Goal: Information Seeking & Learning: Learn about a topic

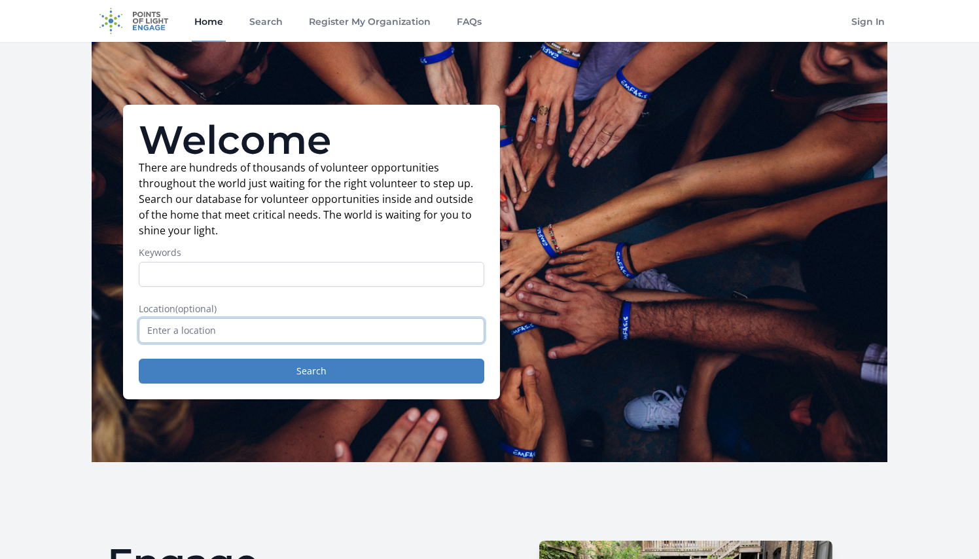
click at [240, 326] on input "text" at bounding box center [312, 330] width 346 height 25
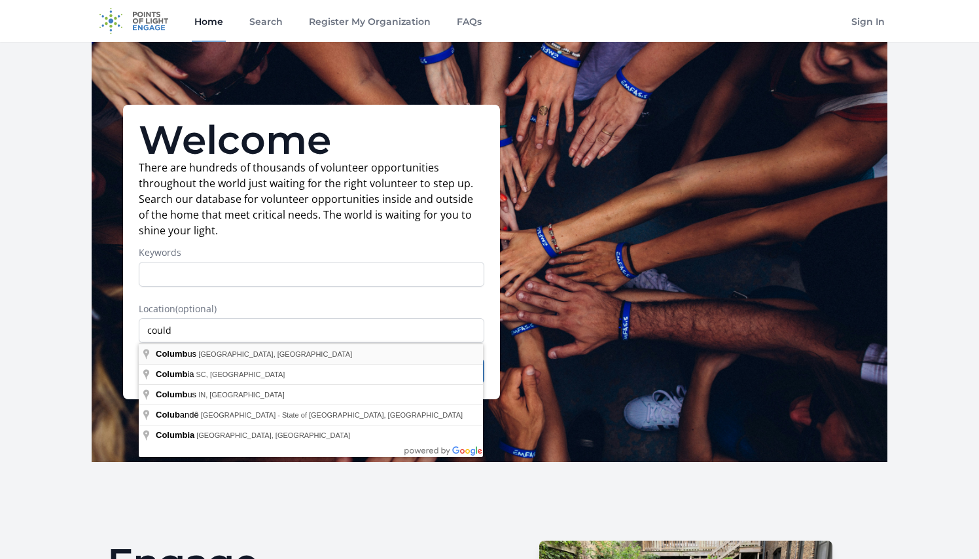
type input "Columbus, OH, USA"
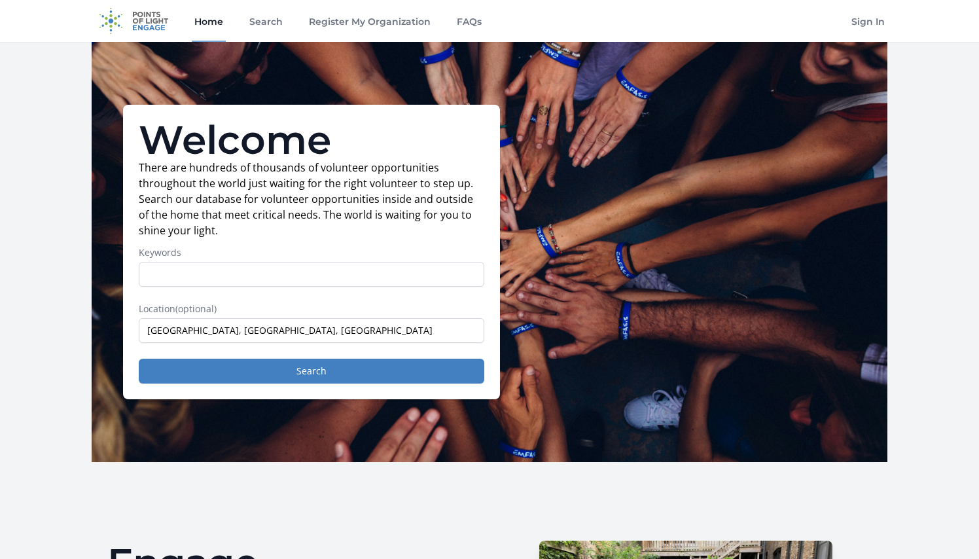
drag, startPoint x: 166, startPoint y: 355, endPoint x: 234, endPoint y: 345, distance: 69.4
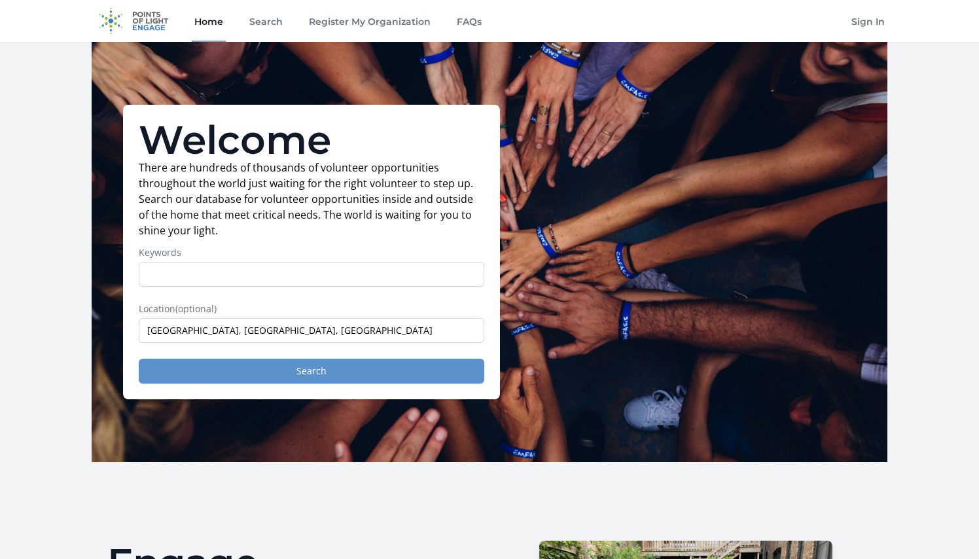
click at [264, 378] on button "Search" at bounding box center [312, 371] width 346 height 25
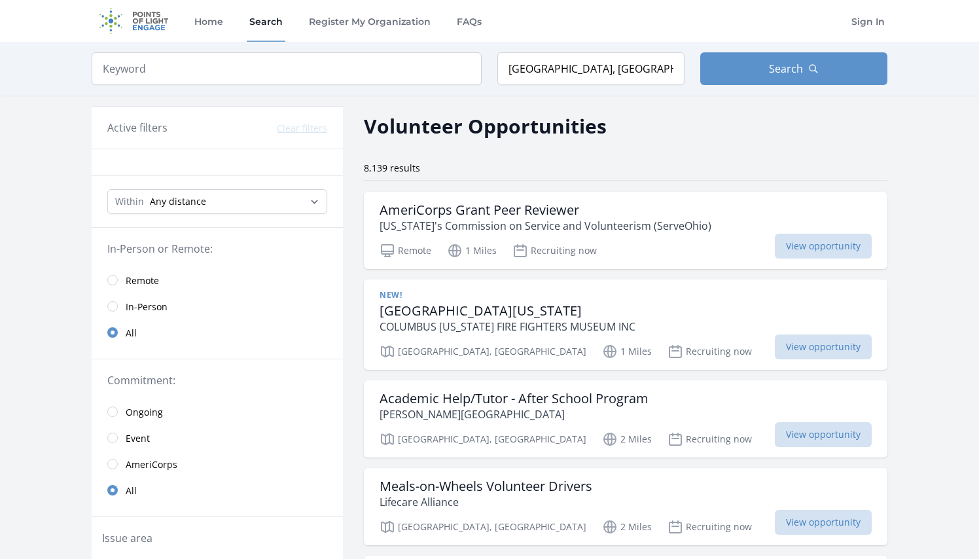
click at [114, 310] on input "radio" at bounding box center [112, 306] width 10 height 10
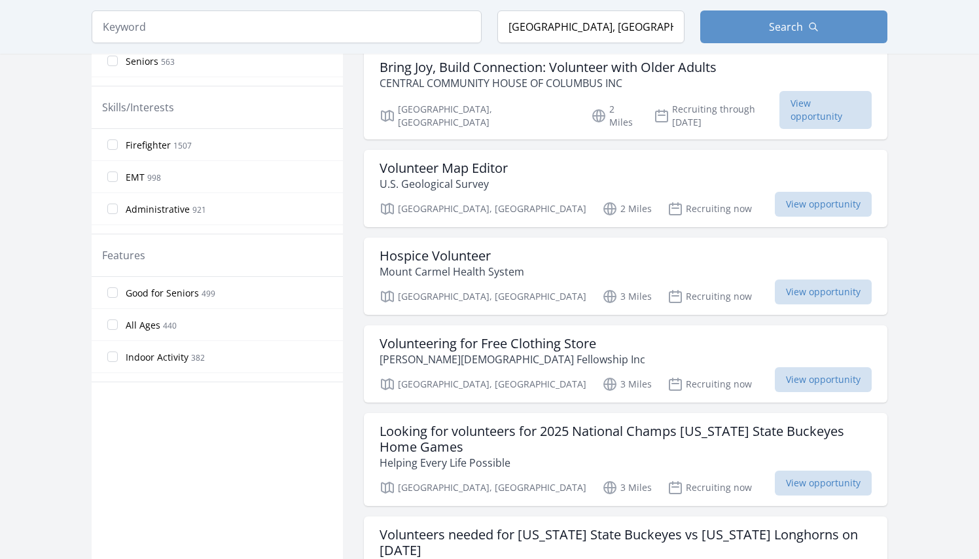
scroll to position [594, 0]
click at [796, 370] on span "View opportunity" at bounding box center [823, 379] width 97 height 25
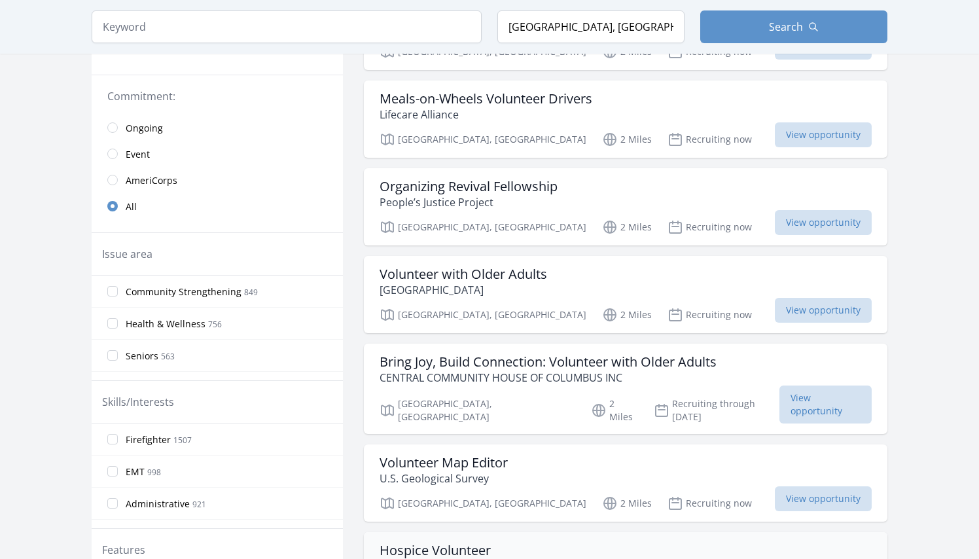
scroll to position [299, 0]
click at [833, 393] on span "View opportunity" at bounding box center [826, 405] width 92 height 38
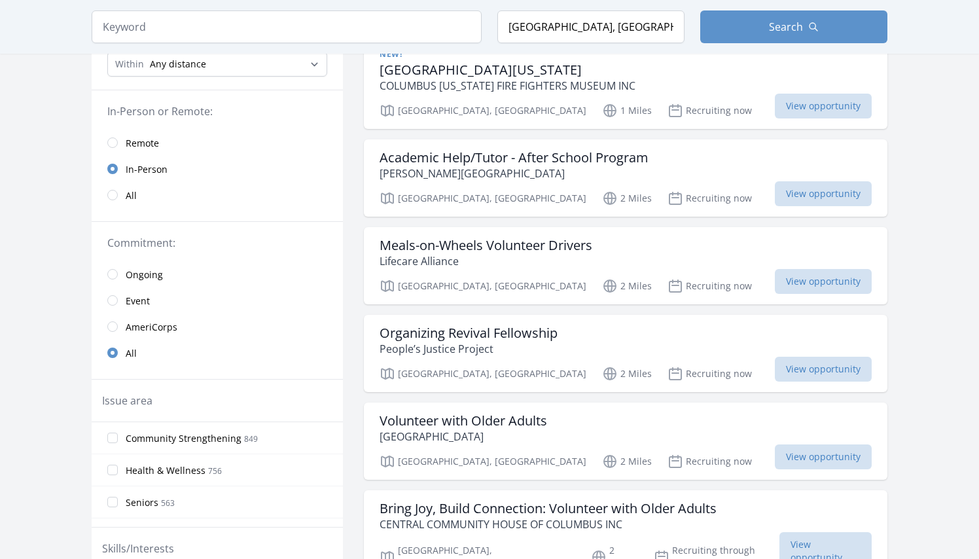
scroll to position [144, 0]
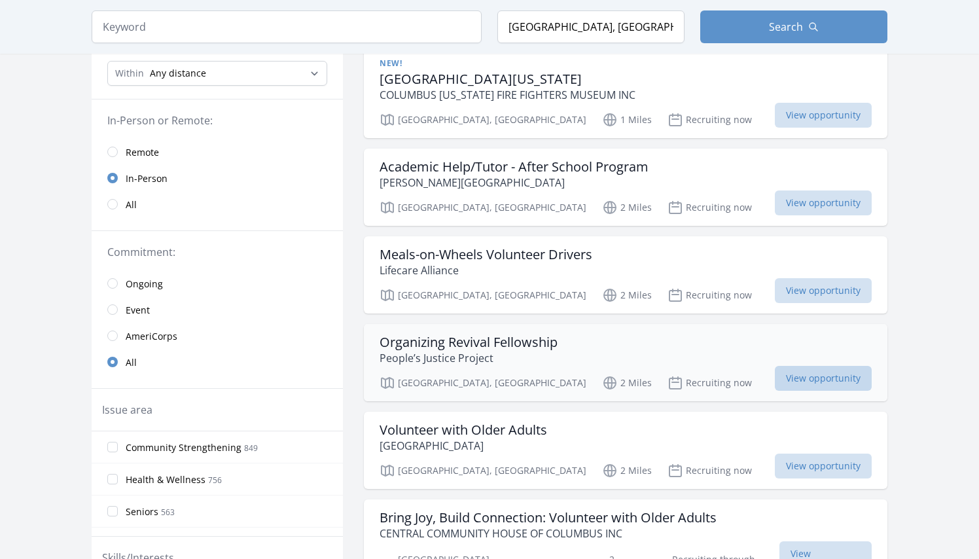
click at [837, 375] on span "View opportunity" at bounding box center [823, 378] width 97 height 25
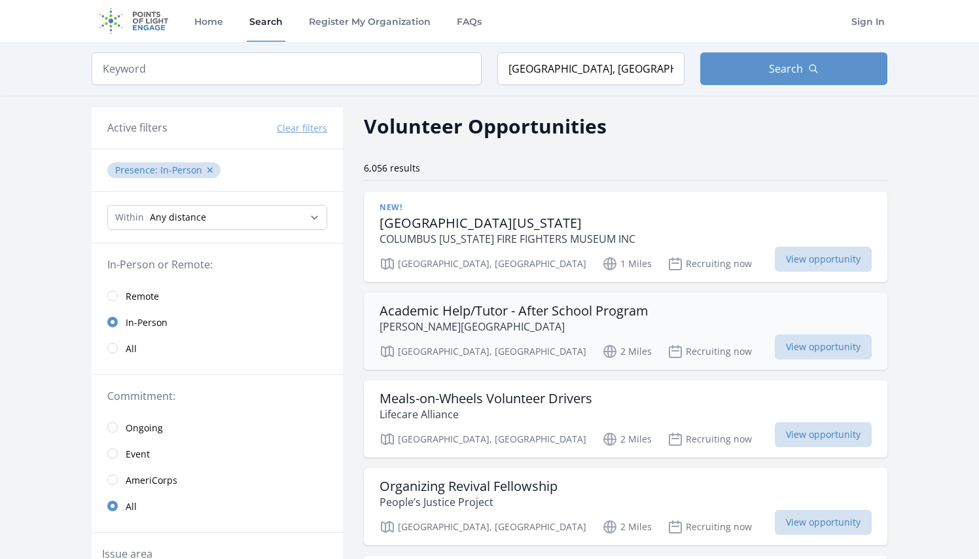
scroll to position [0, 0]
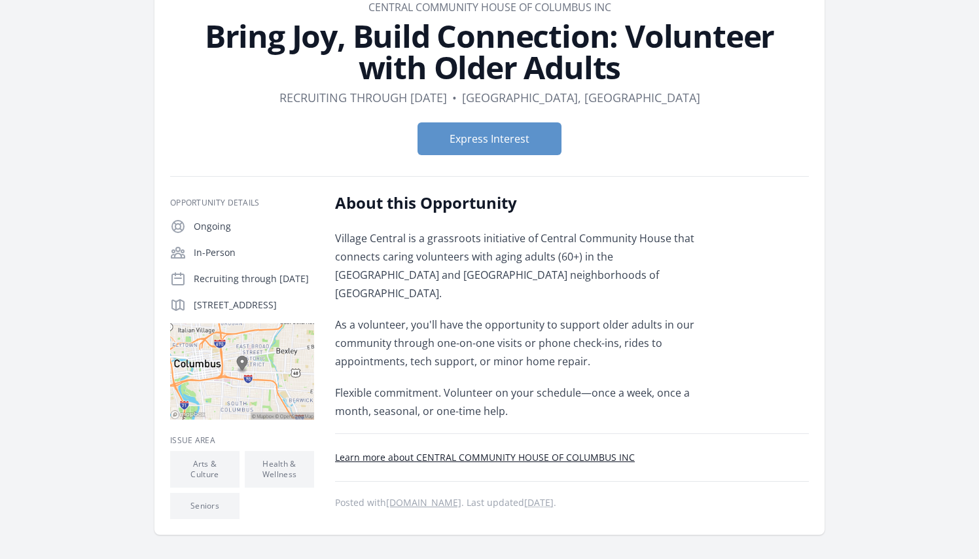
scroll to position [81, 0]
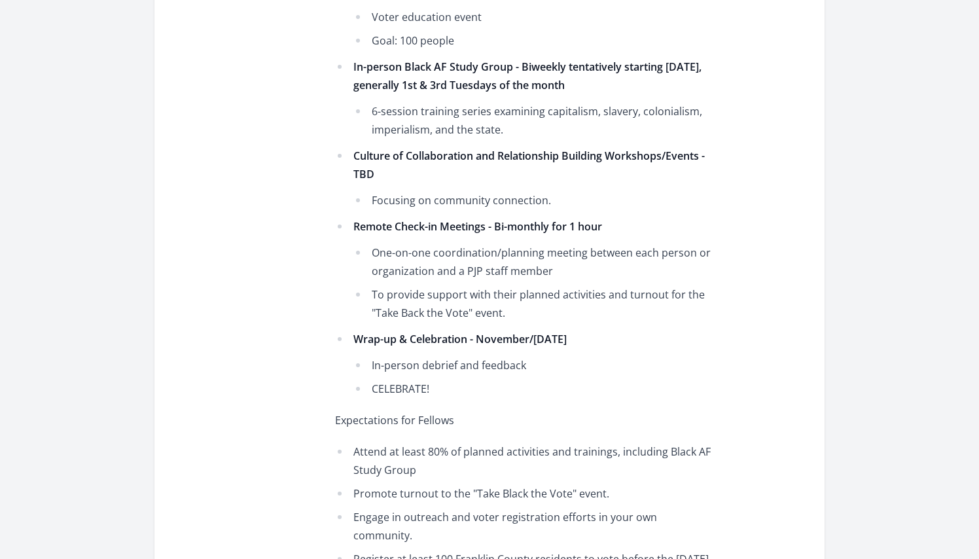
scroll to position [1042, 0]
